Goal: Task Accomplishment & Management: Use online tool/utility

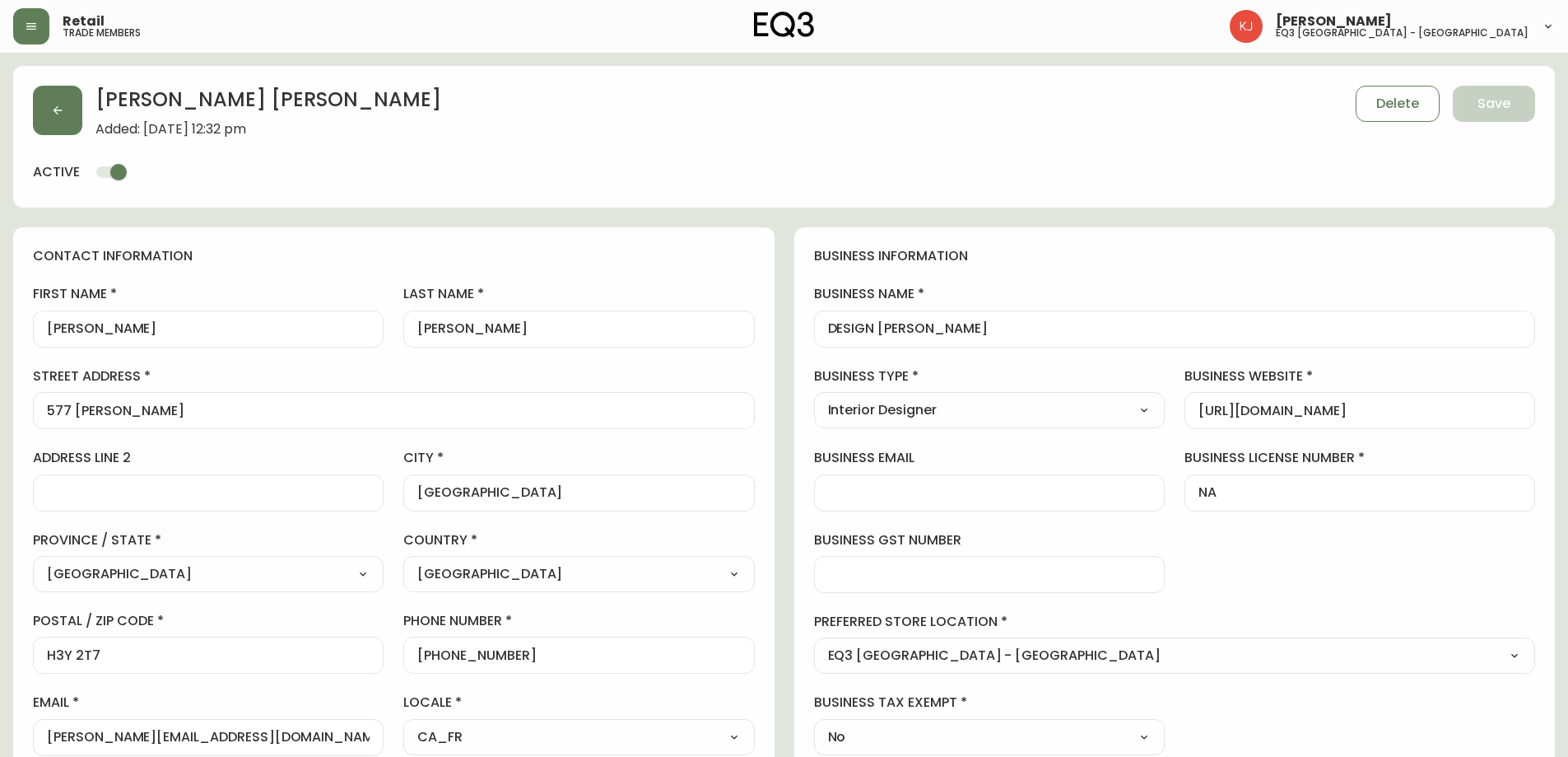
select select "QC"
select select "CA"
select select "CA_FR"
select select "Outreach from a Trade Rep"
select select "Interior Designer"
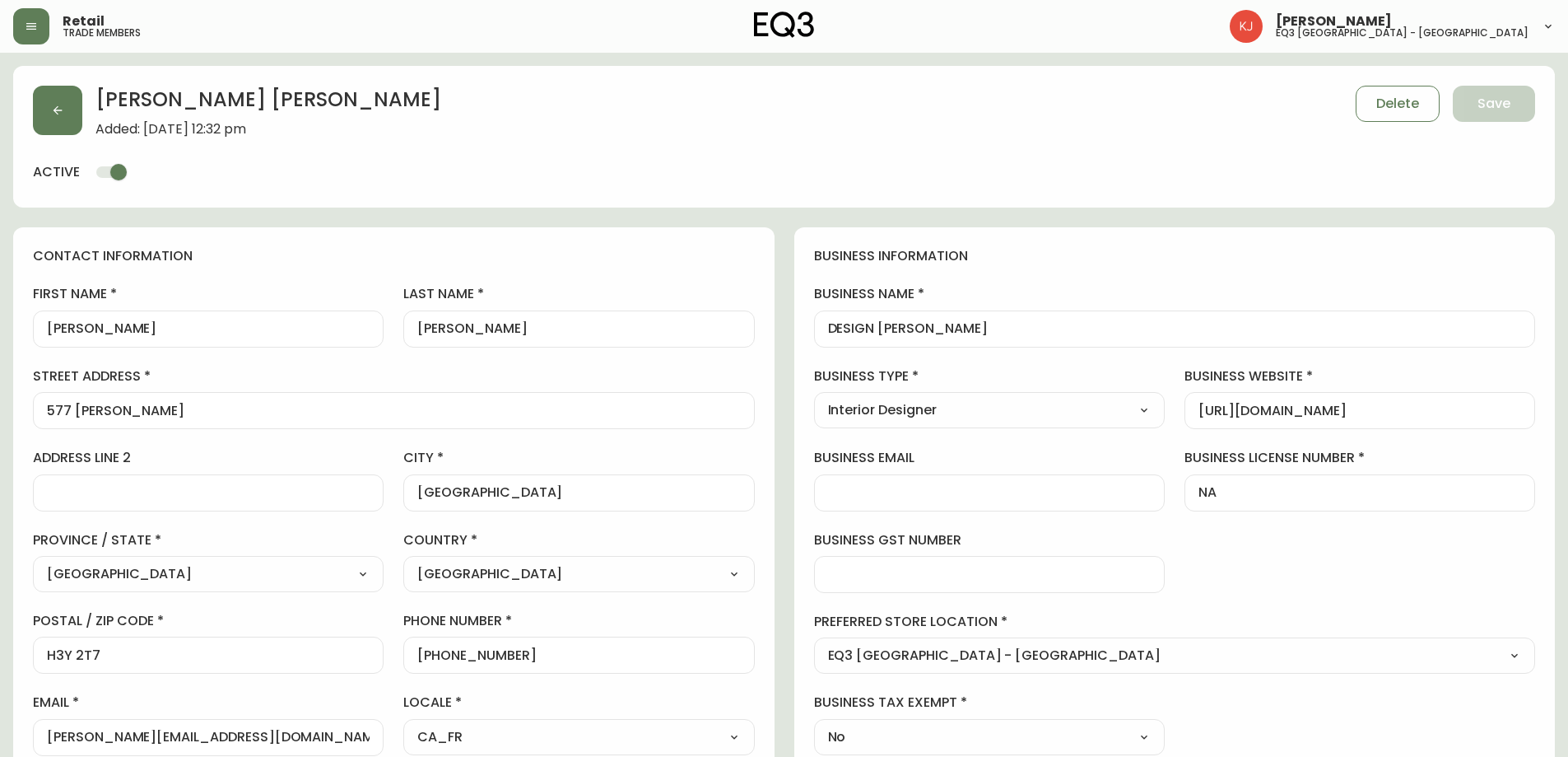
select select "cjw10z96t00bn6gs0dfqi5bhz"
select select "false"
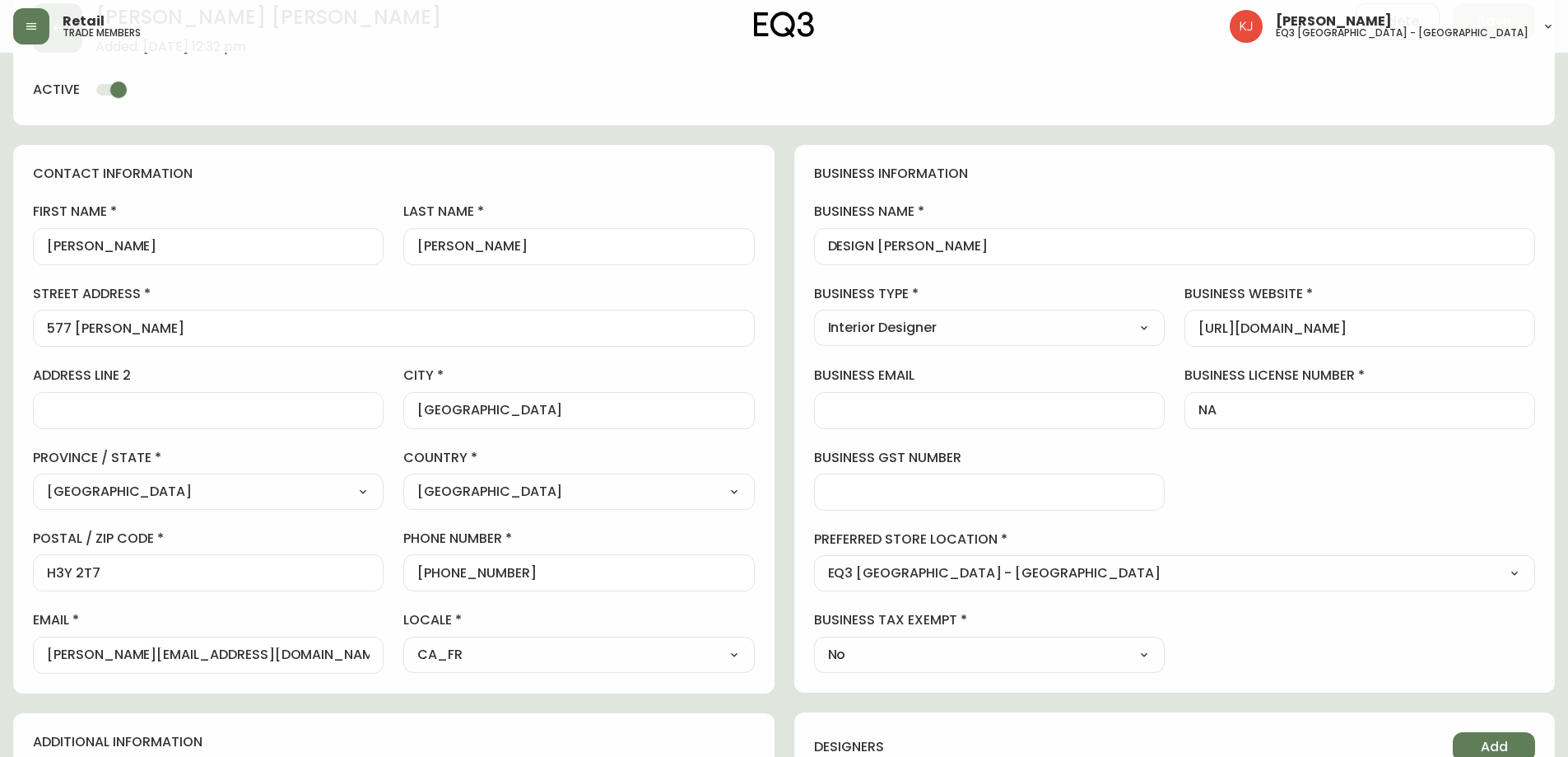
click at [29, 33] on button "button" at bounding box center [30, 26] width 36 height 36
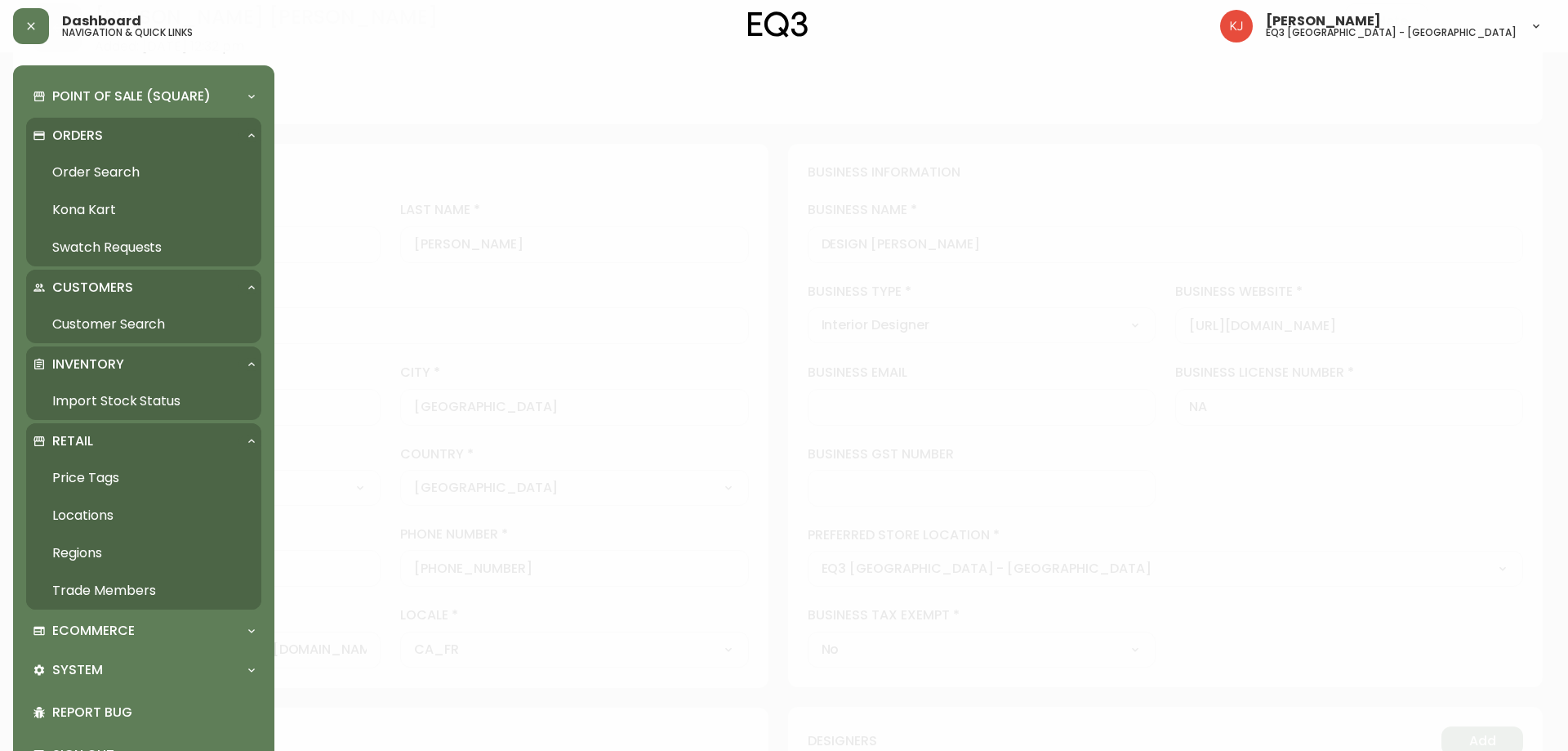
scroll to position [82, 0]
click at [74, 186] on link "Order Search" at bounding box center [144, 172] width 235 height 38
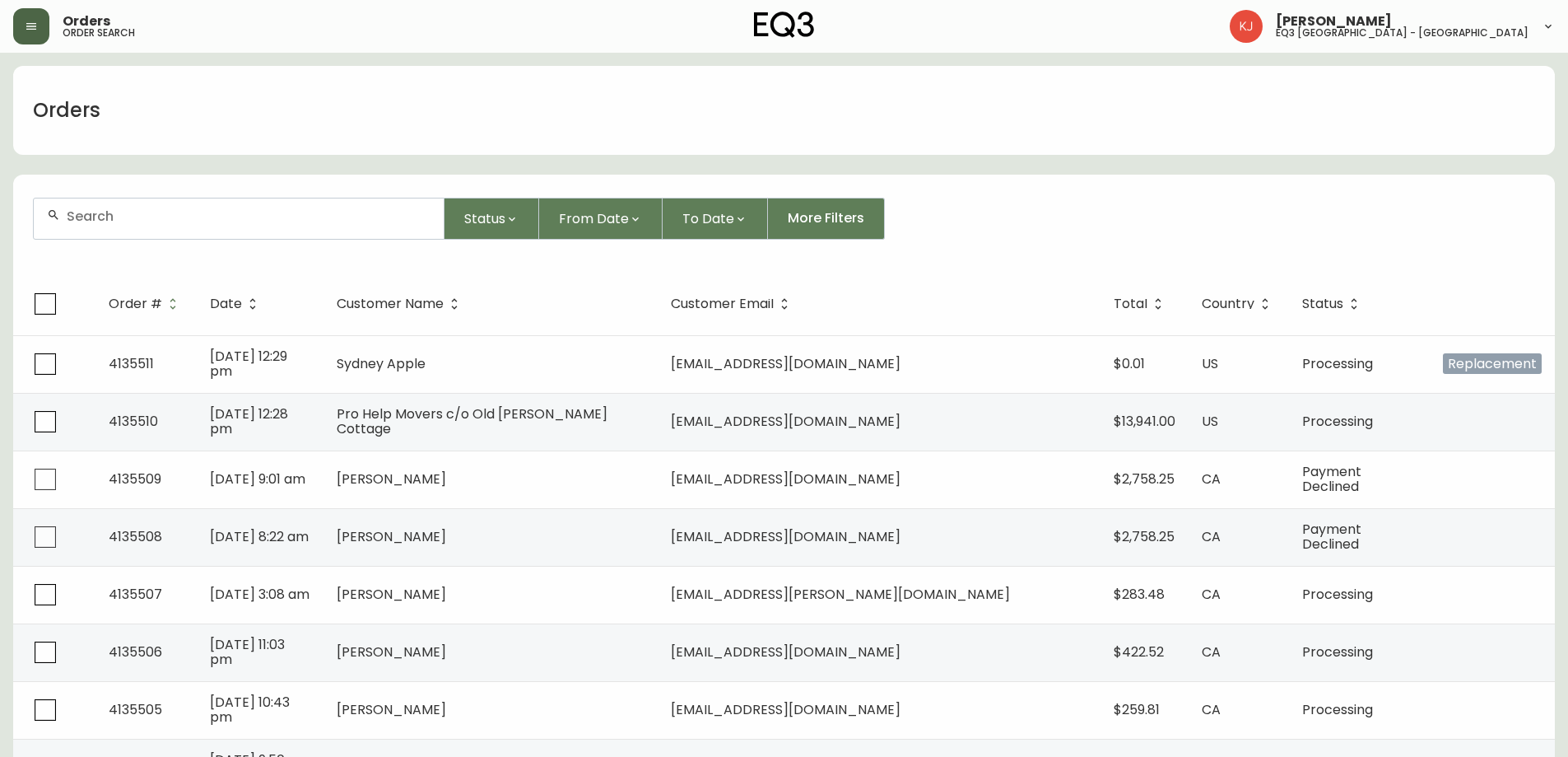
click at [28, 30] on icon "button" at bounding box center [31, 26] width 13 height 13
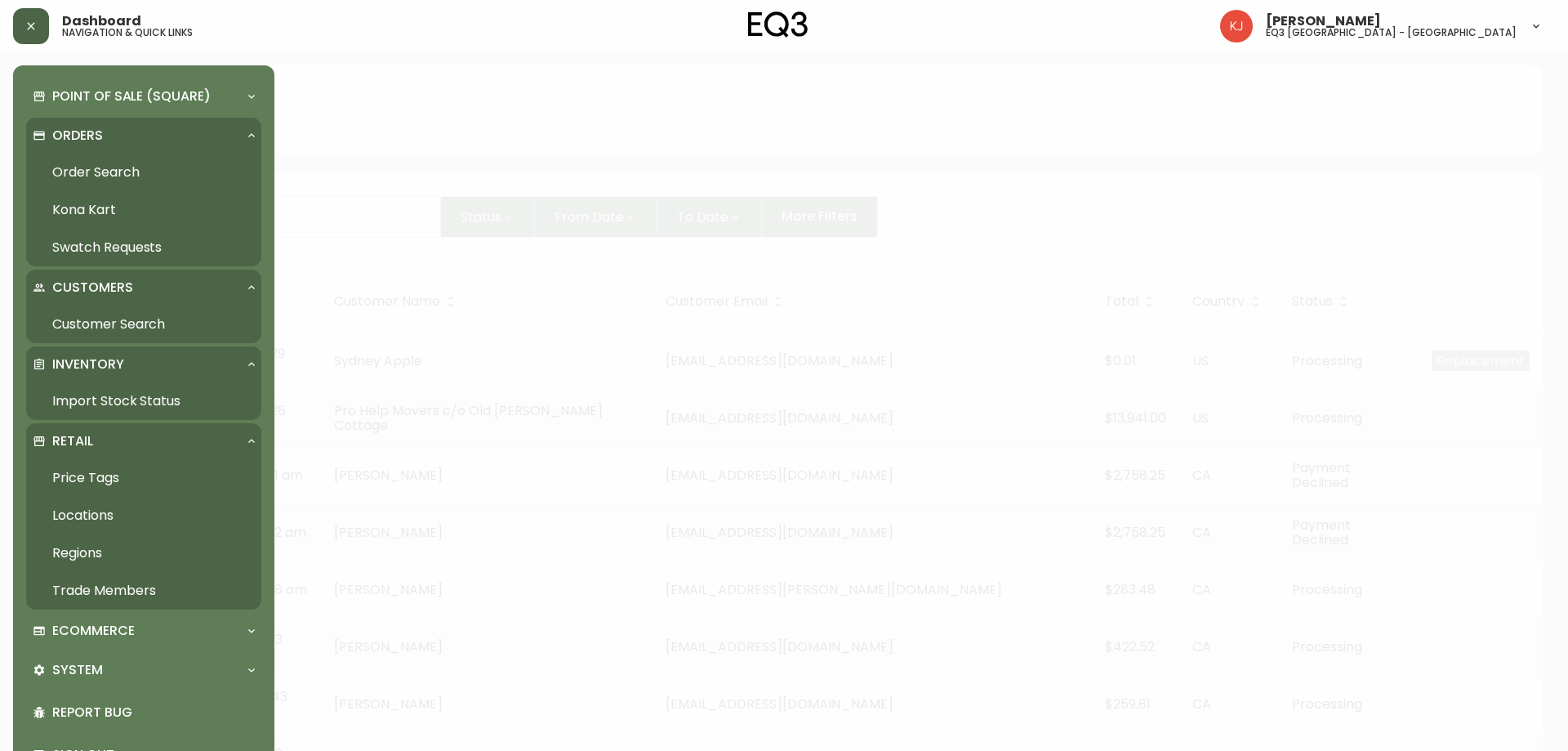
click at [118, 410] on link "Import Stock Status" at bounding box center [144, 401] width 235 height 38
